Goal: Information Seeking & Learning: Learn about a topic

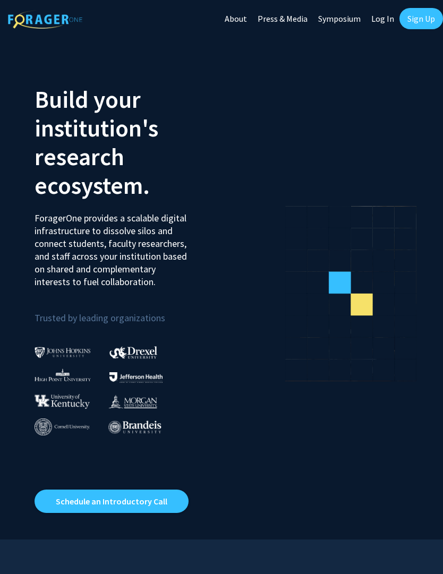
click at [384, 21] on link "Log In" at bounding box center [382, 18] width 33 height 37
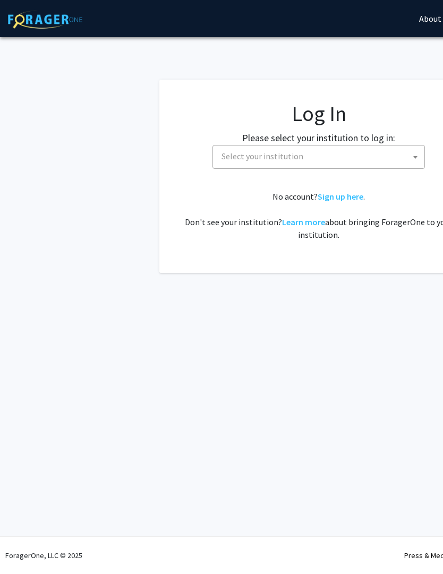
click at [355, 148] on span "Select your institution" at bounding box center [320, 156] width 207 height 22
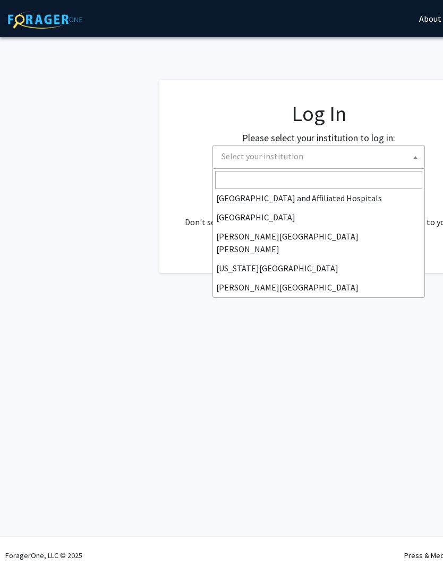
scroll to position [178, 0]
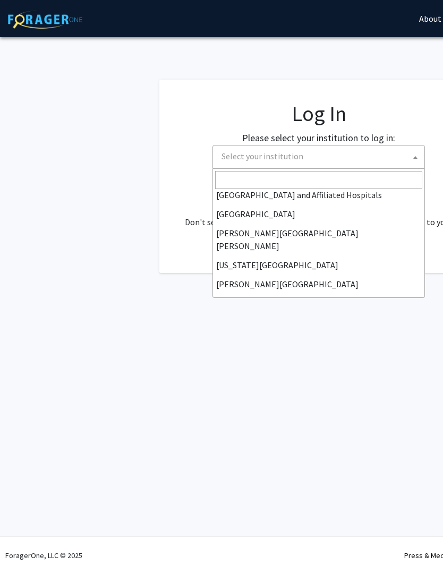
select select "1"
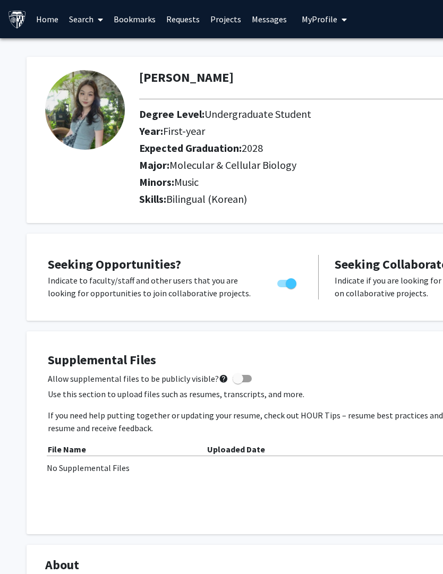
click at [325, 20] on span "My Profile" at bounding box center [320, 19] width 36 height 11
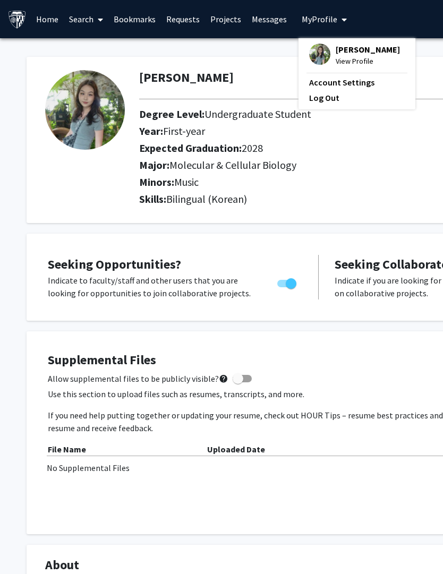
click at [352, 62] on span "View Profile" at bounding box center [368, 61] width 64 height 12
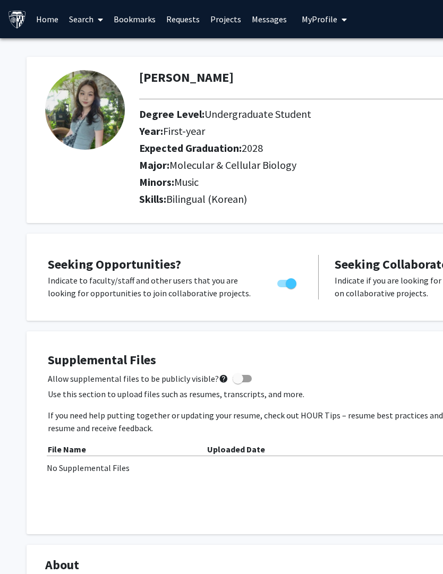
click at [337, 11] on span "My profile dropdown to access profile and logout" at bounding box center [342, 19] width 10 height 37
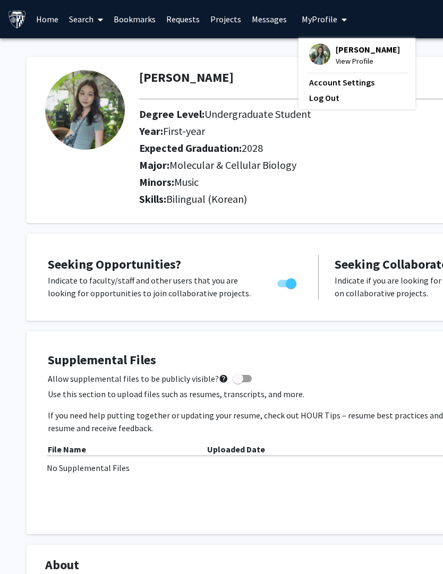
click at [348, 57] on span "View Profile" at bounding box center [368, 61] width 64 height 12
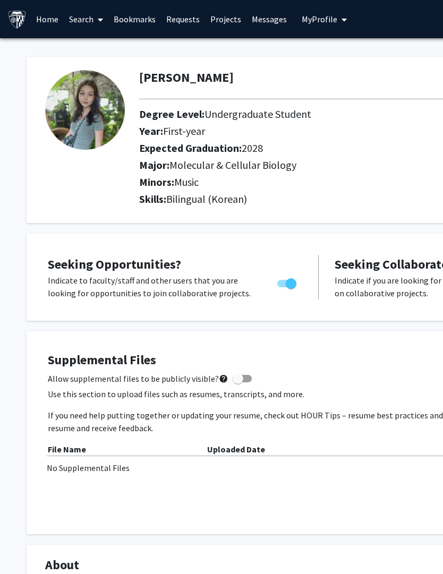
click at [87, 18] on link "Search" at bounding box center [86, 19] width 45 height 37
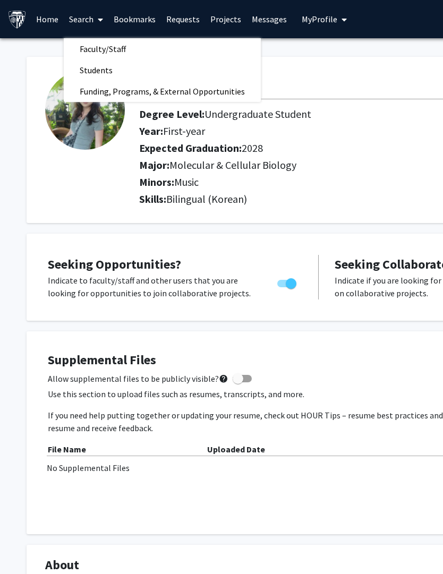
click at [129, 44] on span "Faculty/Staff" at bounding box center [103, 48] width 78 height 21
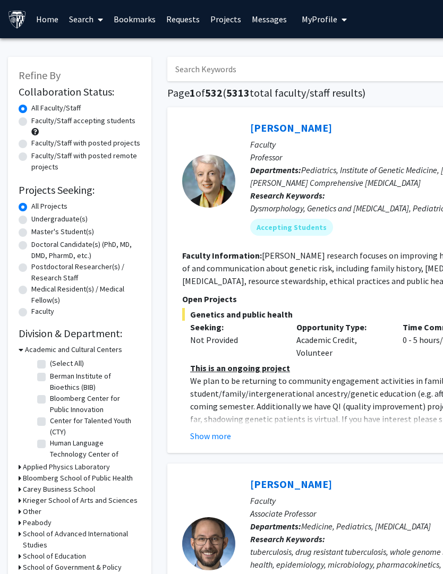
click at [96, 214] on div "Undergraduate(s)" at bounding box center [80, 219] width 122 height 13
click at [31, 210] on label "All Projects" at bounding box center [49, 206] width 36 height 11
click at [31, 208] on input "All Projects" at bounding box center [34, 204] width 7 height 7
click at [31, 220] on label "Undergraduate(s)" at bounding box center [59, 218] width 56 height 11
click at [31, 220] on input "Undergraduate(s)" at bounding box center [34, 216] width 7 height 7
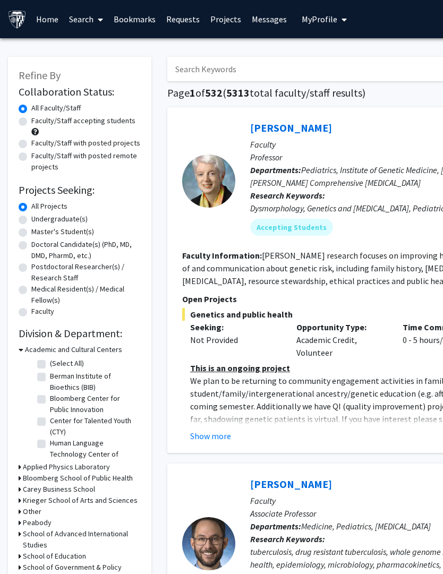
radio input "true"
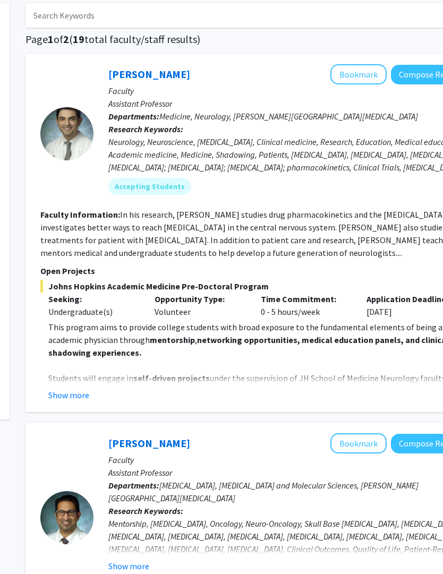
scroll to position [54, 142]
